Goal: Task Accomplishment & Management: Manage account settings

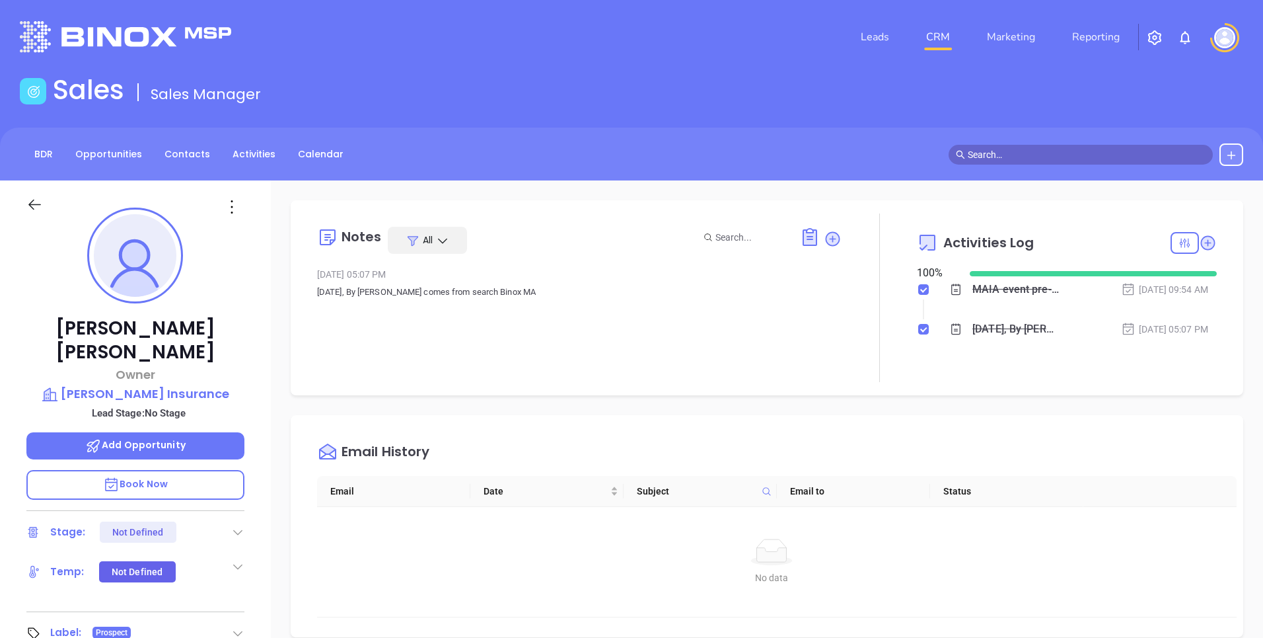
click at [1225, 41] on img at bounding box center [1224, 37] width 21 height 21
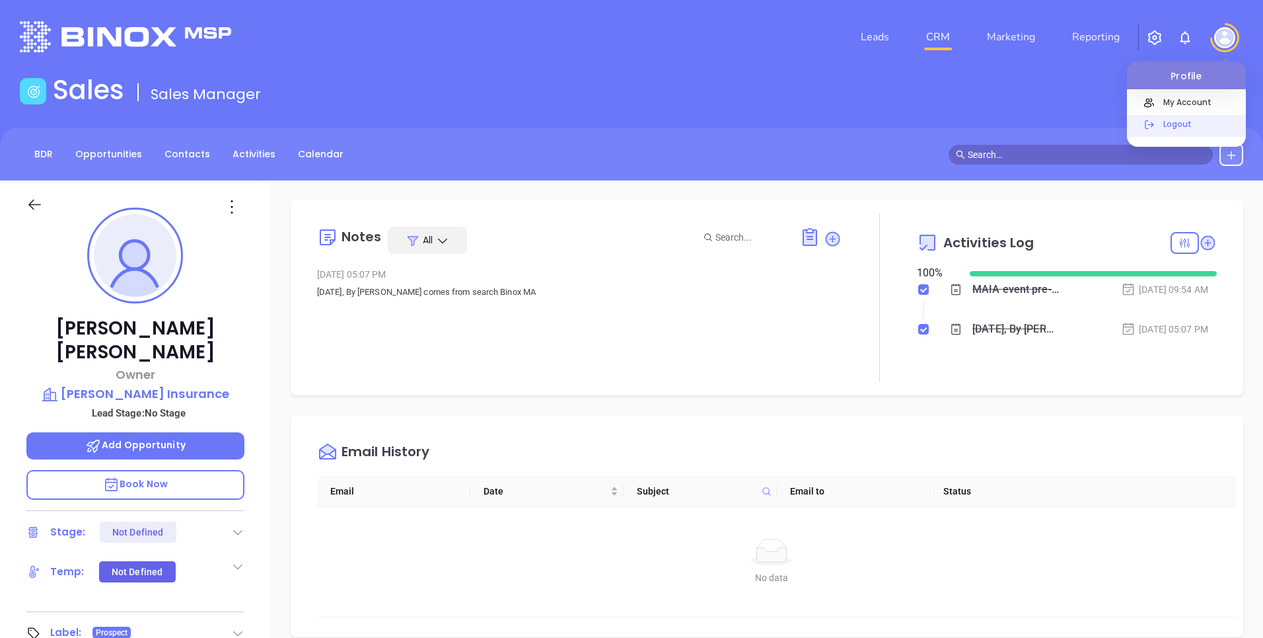
click at [1173, 130] on p "Logout" at bounding box center [1201, 124] width 89 height 14
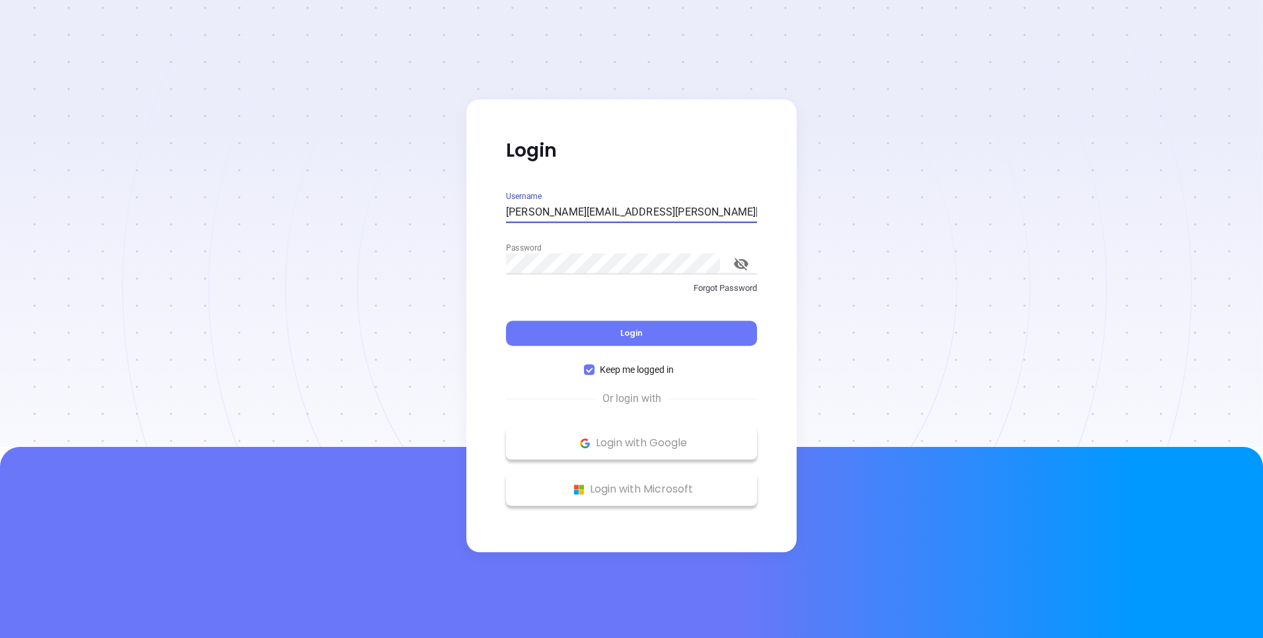
click at [636, 209] on input "[PERSON_NAME][EMAIL_ADDRESS][PERSON_NAME][DOMAIN_NAME]" at bounding box center [631, 212] width 251 height 21
click at [555, 211] on input "[PERSON_NAME][EMAIL_ADDRESS][PERSON_NAME][DOMAIN_NAME]" at bounding box center [631, 212] width 251 height 21
type input "[EMAIL_ADDRESS][DOMAIN_NAME]"
